Goal: Information Seeking & Learning: Understand process/instructions

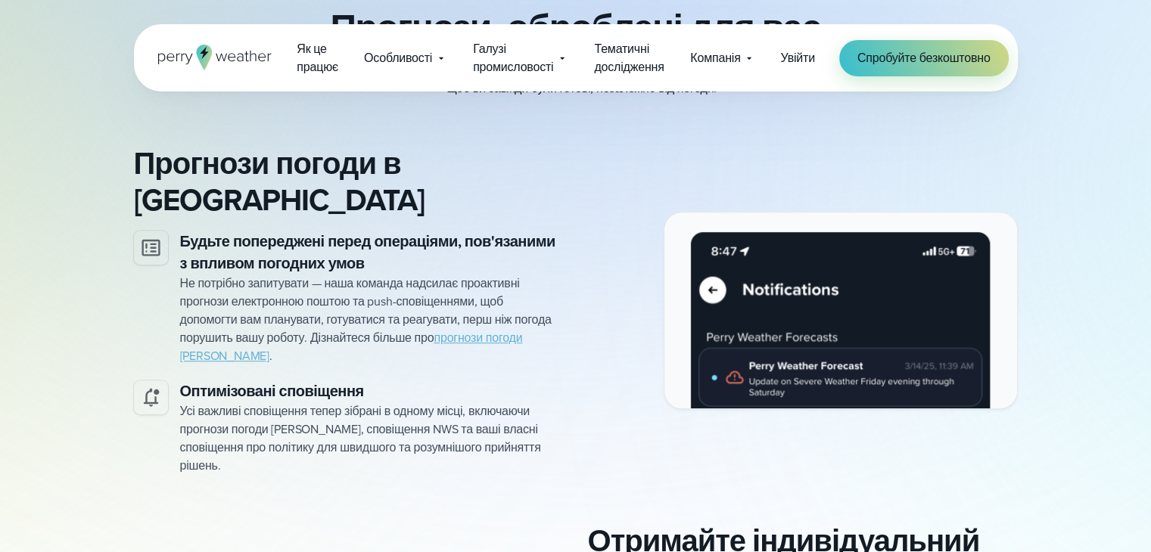
scroll to position [757, 0]
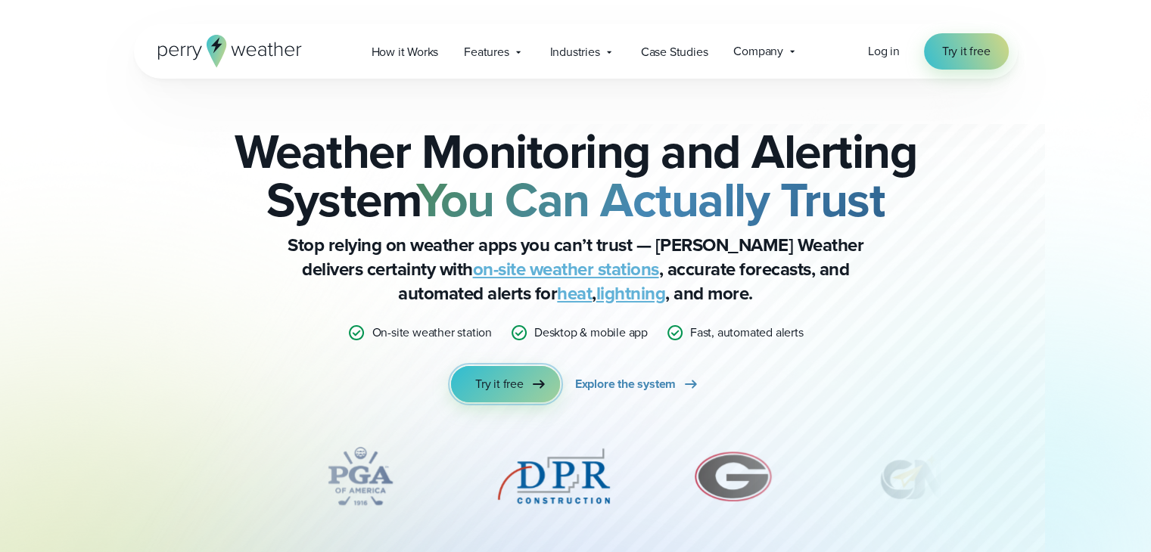
click at [511, 392] on span "Try it free" at bounding box center [499, 384] width 48 height 18
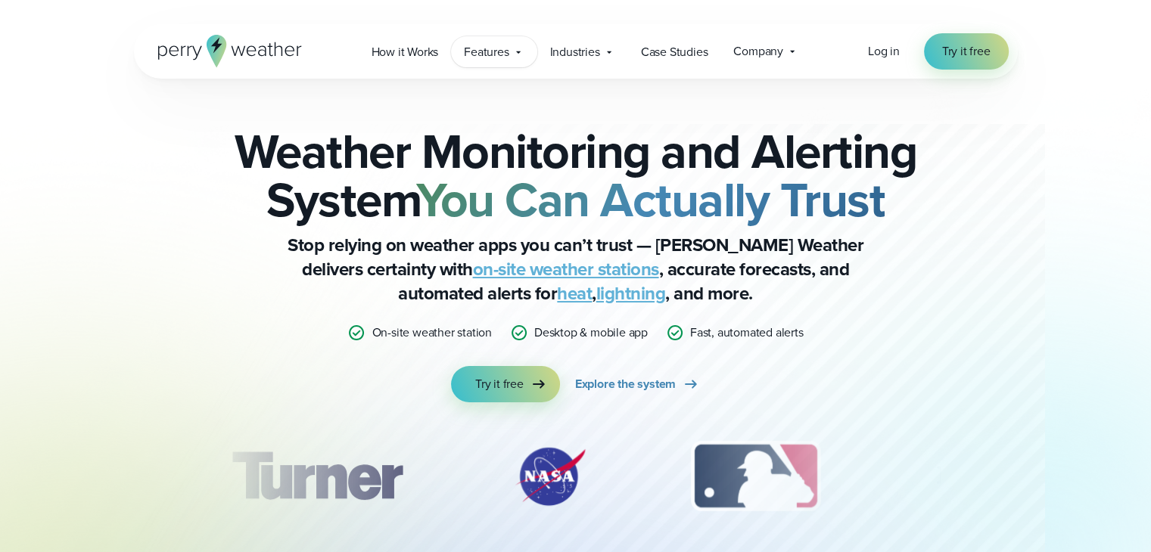
click at [493, 58] on span "Features" at bounding box center [486, 52] width 45 height 18
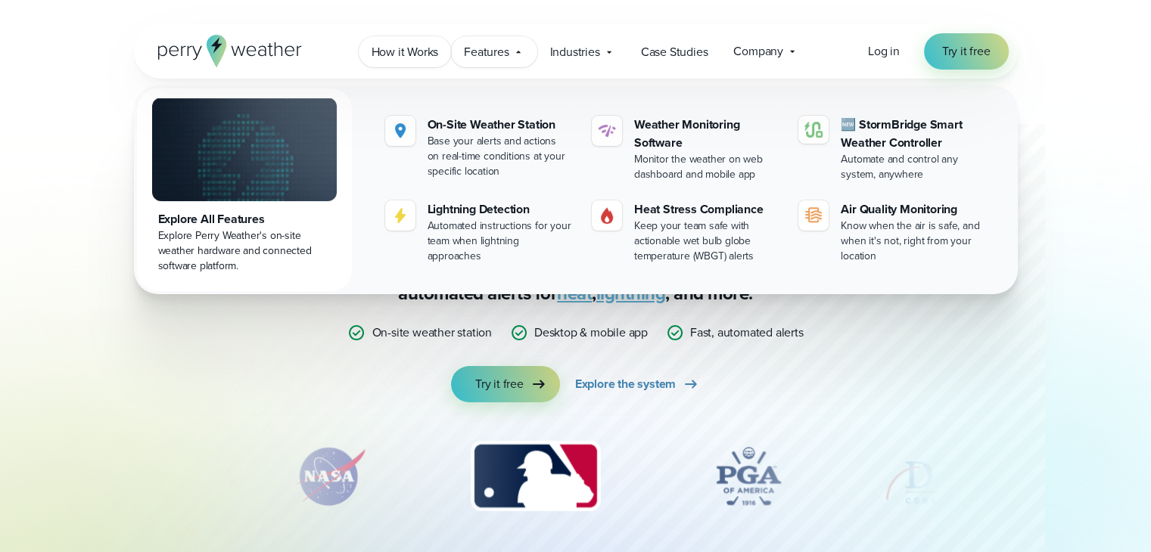
click at [417, 44] on span "How it Works" at bounding box center [404, 52] width 67 height 18
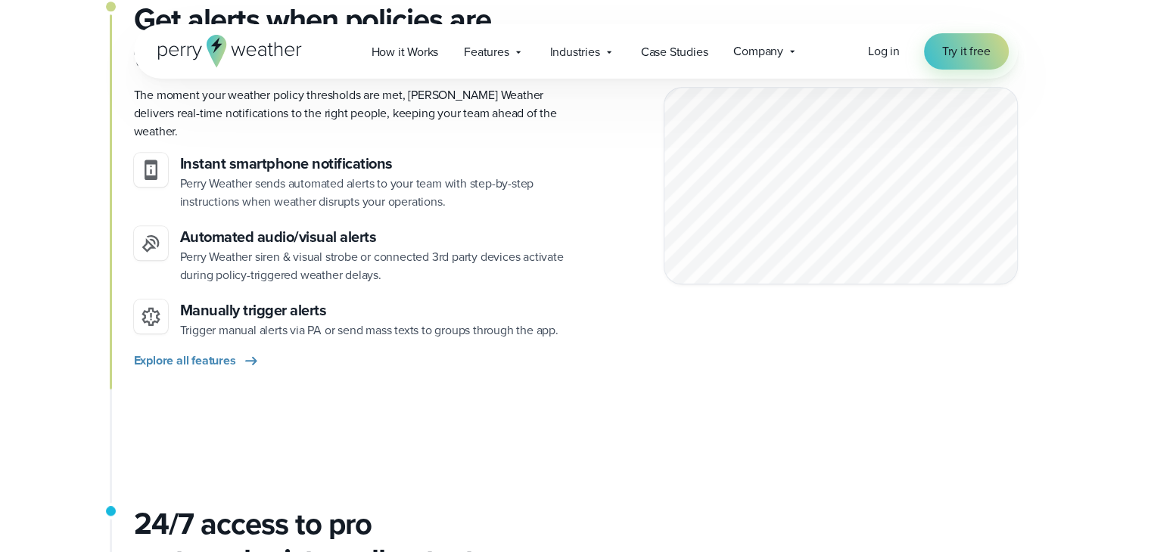
scroll to position [1740, 0]
